Goal: Navigation & Orientation: Find specific page/section

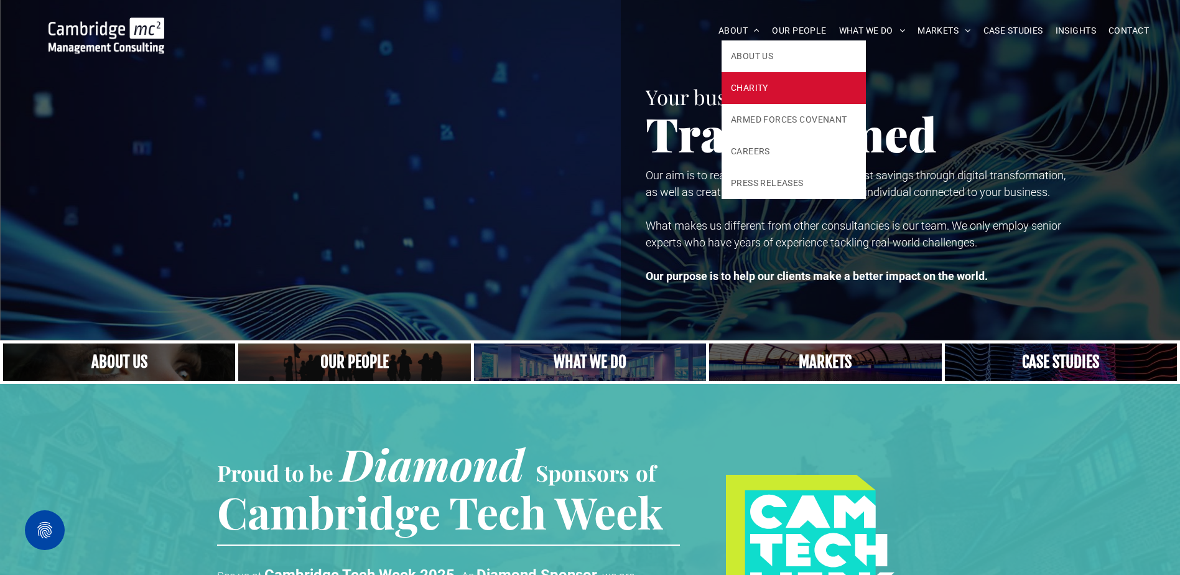
click at [750, 78] on link "CHARITY" at bounding box center [794, 88] width 144 height 32
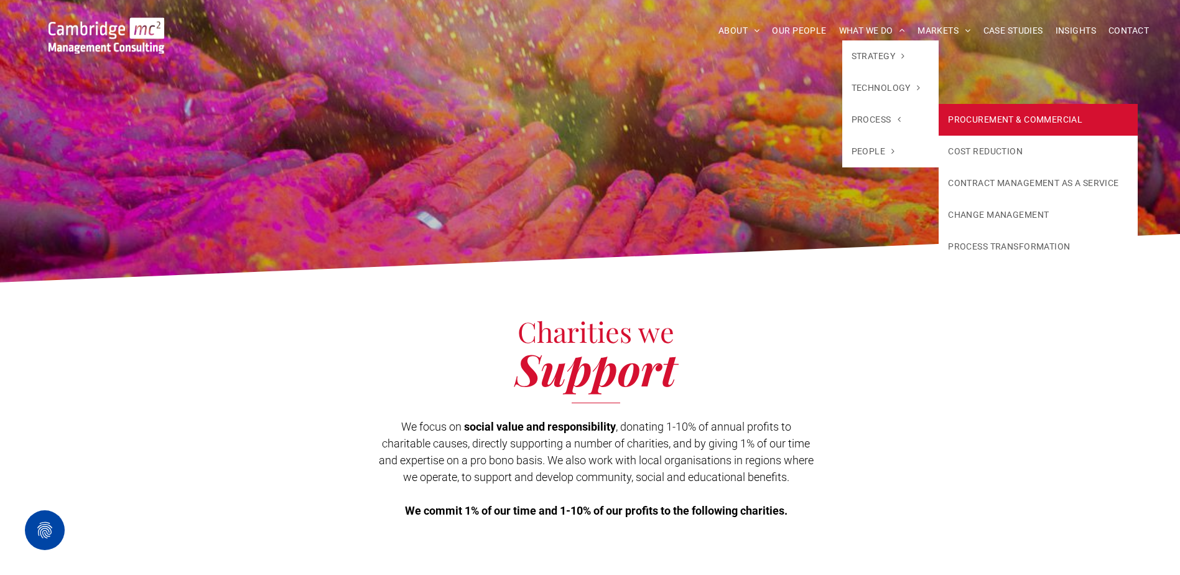
click at [970, 114] on link "PROCUREMENT & COMMERCIAL" at bounding box center [1038, 120] width 198 height 32
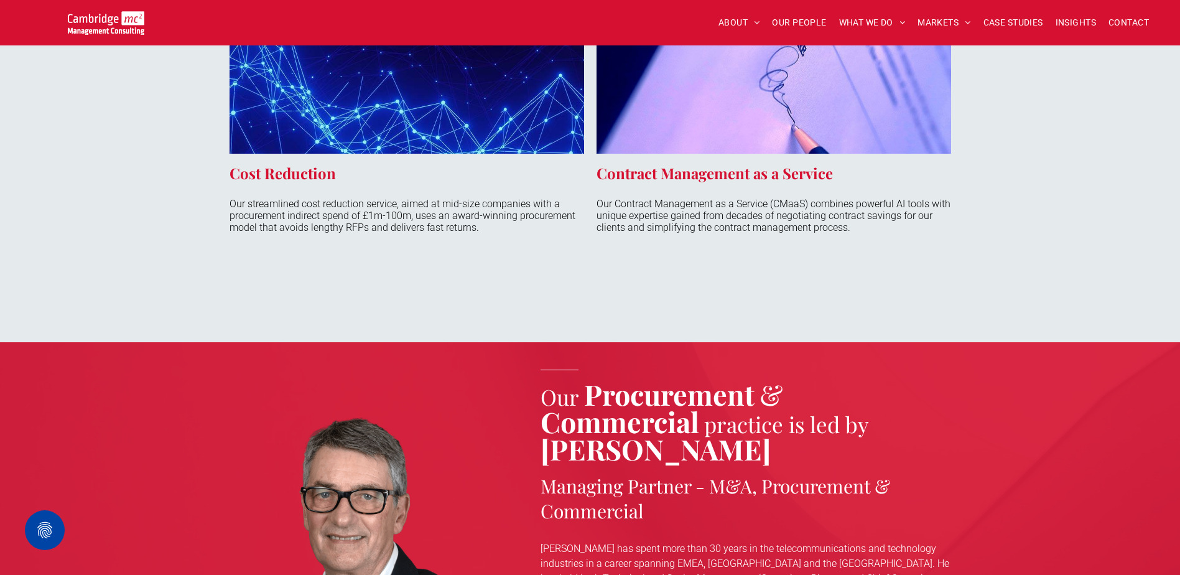
scroll to position [2177, 0]
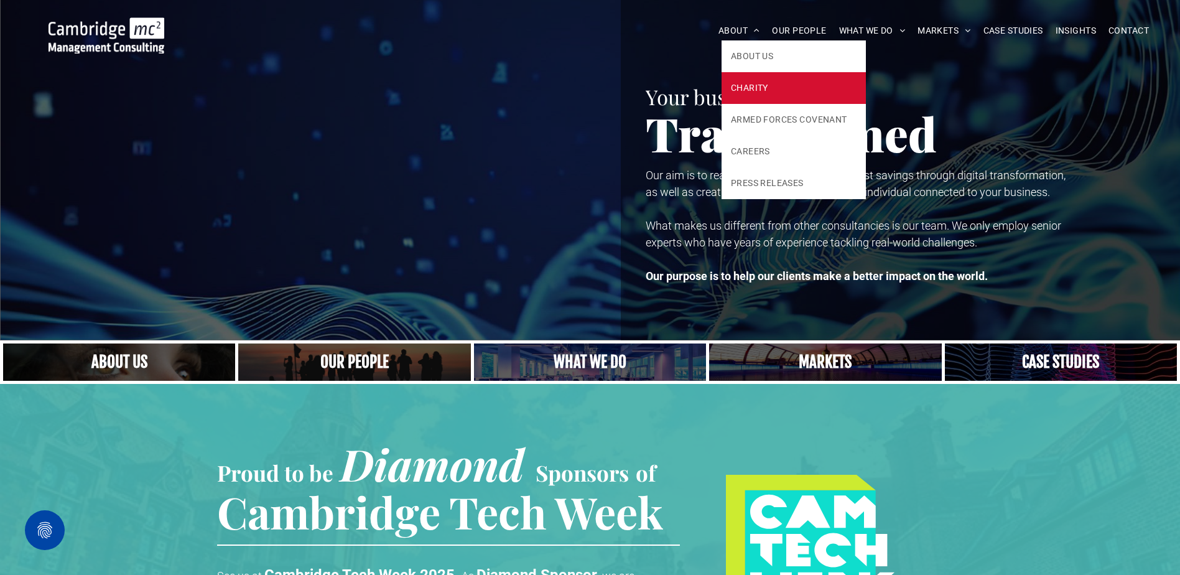
drag, startPoint x: 760, startPoint y: 84, endPoint x: 774, endPoint y: 119, distance: 37.4
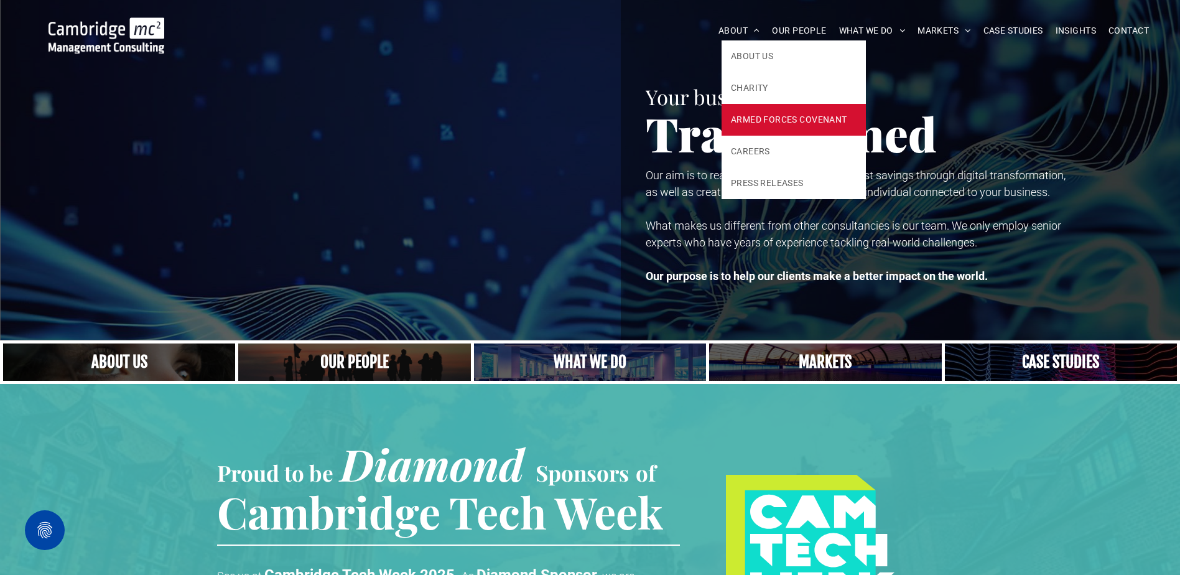
click at [760, 84] on span "CHARITY" at bounding box center [749, 87] width 37 height 13
